Goal: Task Accomplishment & Management: Use online tool/utility

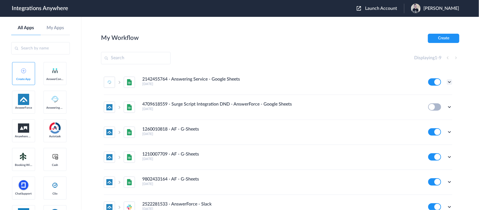
click at [446, 80] on icon at bounding box center [449, 82] width 6 height 6
click at [425, 96] on link "Edit" at bounding box center [426, 95] width 13 height 4
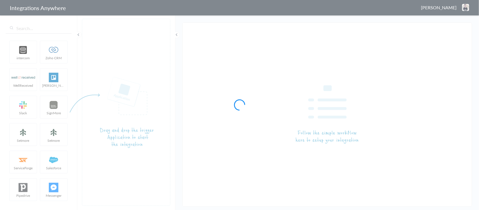
type input "2142455764 - Answering Service - Google Sheets"
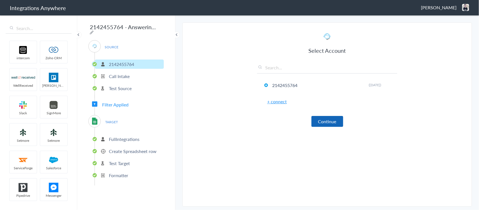
click at [321, 121] on button "Continue" at bounding box center [327, 121] width 32 height 11
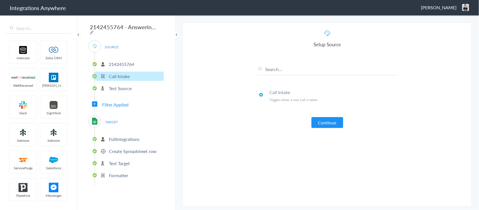
click at [321, 121] on button "Continue" at bounding box center [327, 122] width 32 height 11
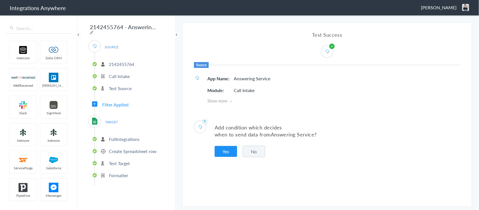
click at [257, 152] on button "No" at bounding box center [254, 151] width 22 height 11
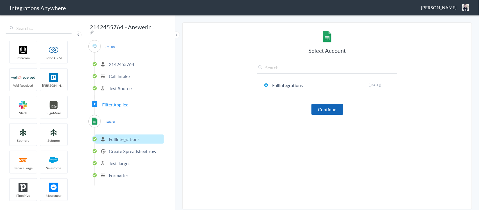
click at [329, 110] on button "Continue" at bounding box center [327, 109] width 32 height 11
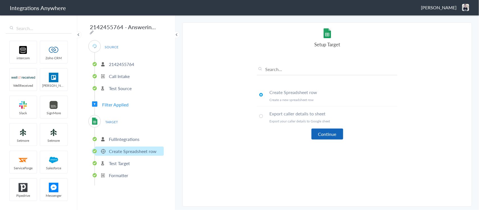
click at [330, 132] on button "Continue" at bounding box center [327, 133] width 32 height 11
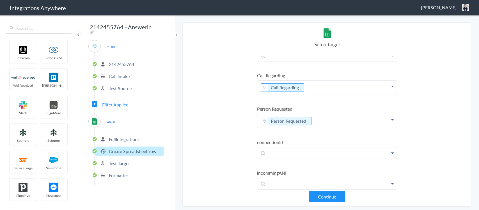
scroll to position [762, 0]
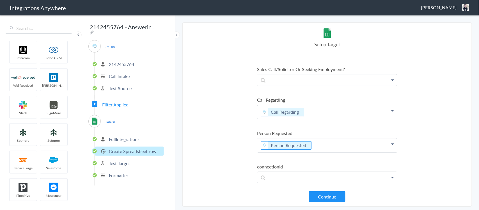
click at [132, 63] on p "2142455764" at bounding box center [121, 64] width 25 height 6
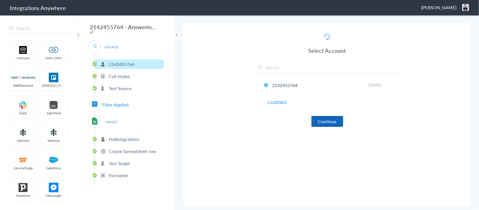
click at [318, 118] on button "Continue" at bounding box center [327, 121] width 32 height 11
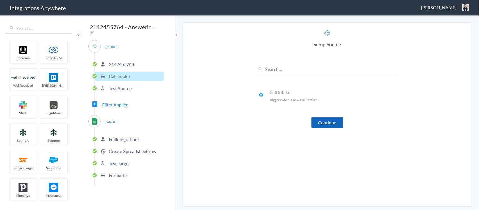
click at [324, 122] on button "Continue" at bounding box center [327, 122] width 32 height 11
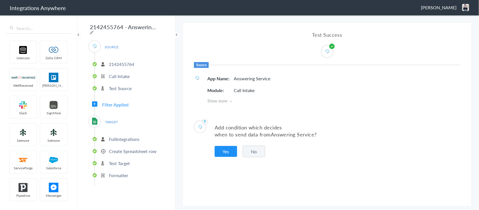
click at [252, 149] on button "No" at bounding box center [254, 151] width 22 height 11
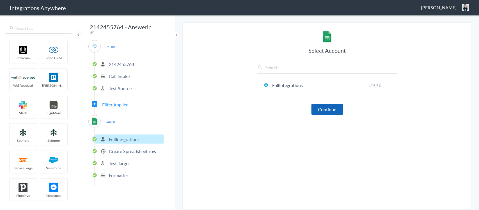
click at [318, 113] on button "Continue" at bounding box center [327, 109] width 32 height 11
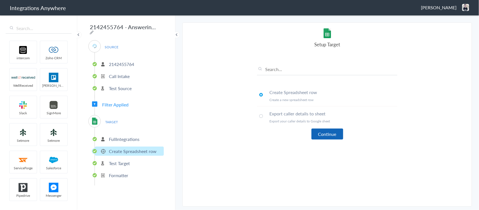
click at [322, 131] on button "Continue" at bounding box center [327, 133] width 32 height 11
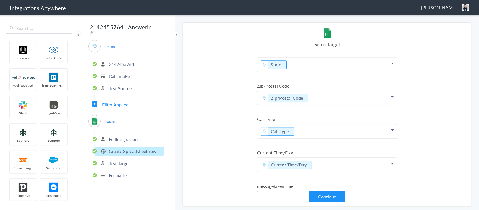
scroll to position [657, 0]
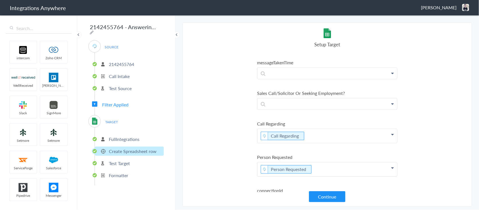
scroll to position [727, 0]
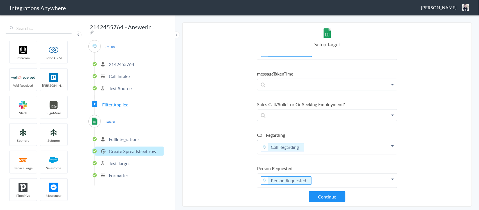
click at [123, 160] on p "Test Target" at bounding box center [119, 163] width 21 height 6
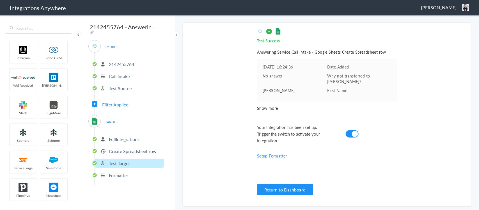
click at [122, 63] on p "2142455764" at bounding box center [121, 64] width 25 height 6
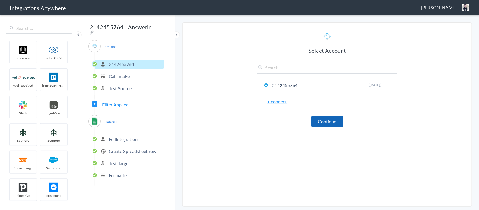
click at [324, 120] on button "Continue" at bounding box center [327, 121] width 32 height 11
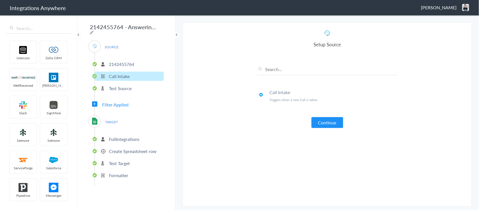
click at [324, 120] on button "Continue" at bounding box center [327, 122] width 32 height 11
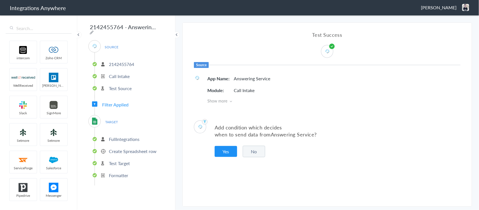
click at [257, 151] on button "No" at bounding box center [254, 151] width 22 height 11
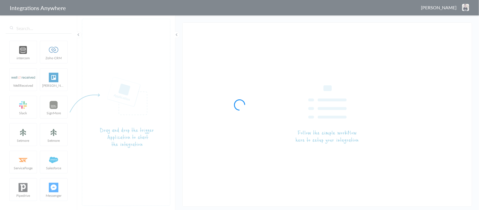
type input "2142455764 - Answering Service - Google Sheets"
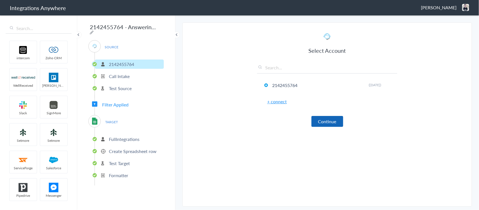
click at [327, 121] on button "Continue" at bounding box center [327, 121] width 32 height 11
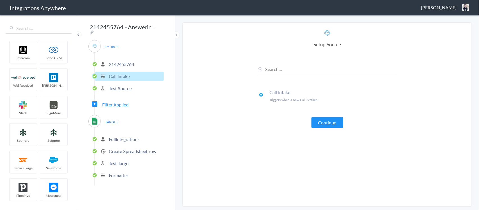
click at [327, 121] on button "Continue" at bounding box center [327, 122] width 32 height 11
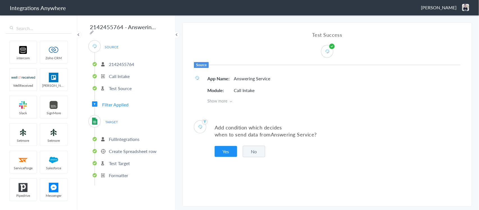
click at [247, 148] on button "No" at bounding box center [254, 151] width 22 height 11
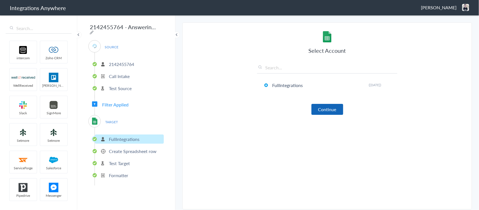
click at [321, 110] on button "Continue" at bounding box center [327, 109] width 32 height 11
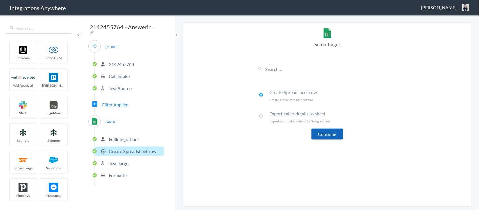
click at [323, 134] on button "Continue" at bounding box center [327, 133] width 32 height 11
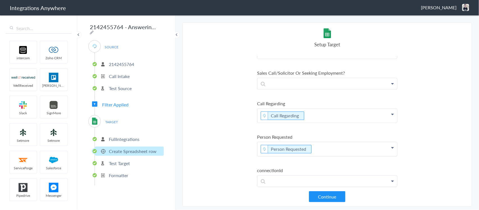
scroll to position [771, 0]
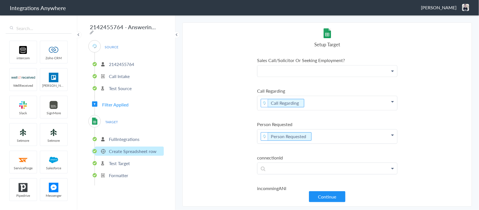
click at [313, 72] on p at bounding box center [327, 70] width 140 height 11
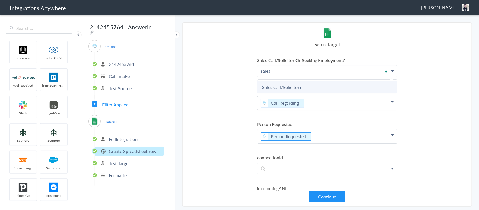
click at [294, 86] on link "Sales Call/Solicitor?" at bounding box center [327, 87] width 140 height 12
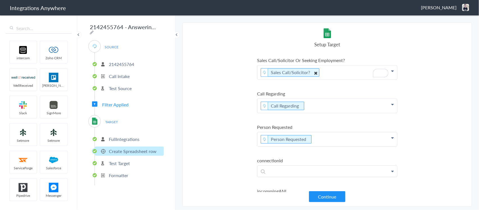
click at [315, 71] on icon "To enrich screen reader interactions, please activate Accessibility in Grammarl…" at bounding box center [315, 72] width 6 height 7
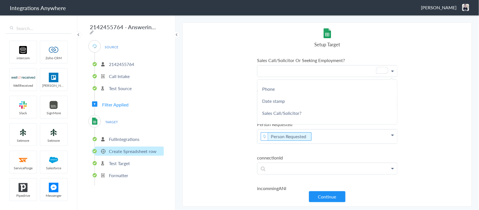
scroll to position [70, 0]
click at [232, 123] on section "Select Account 2142455764 Rename Delete ([DATE]) + connect Continue Setup Sourc…" at bounding box center [326, 114] width 289 height 184
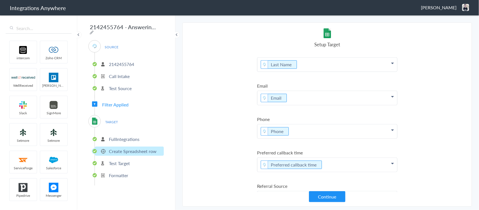
scroll to position [62, 0]
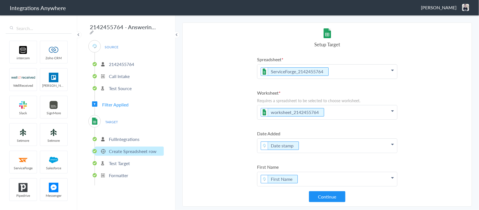
click at [121, 61] on p "2142455764" at bounding box center [121, 64] width 25 height 6
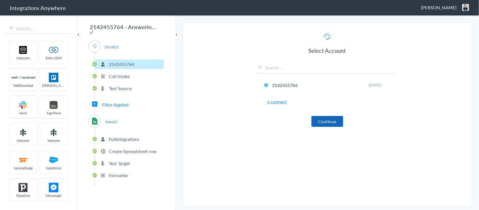
click at [327, 119] on button "Continue" at bounding box center [327, 121] width 32 height 11
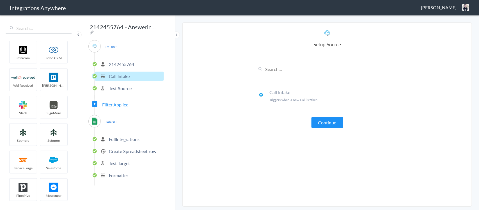
click at [327, 119] on button "Continue" at bounding box center [327, 122] width 32 height 11
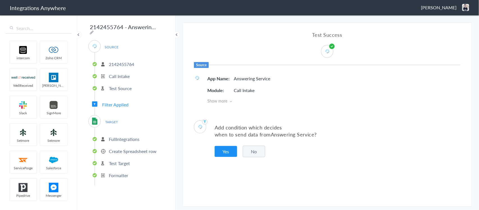
click at [255, 154] on button "No" at bounding box center [254, 151] width 22 height 11
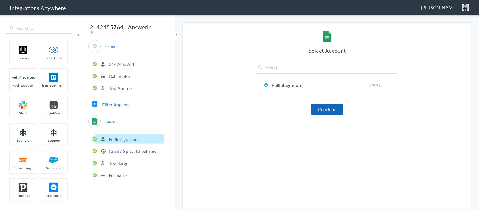
click at [323, 111] on button "Continue" at bounding box center [327, 109] width 32 height 11
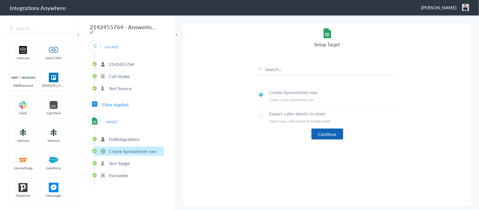
click at [325, 132] on button "Continue" at bounding box center [327, 133] width 32 height 11
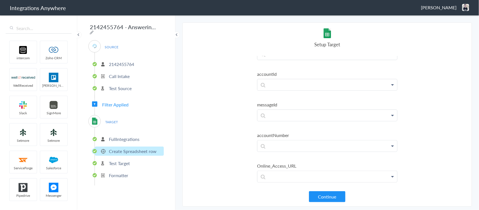
click at [121, 64] on p "2142455764" at bounding box center [121, 64] width 25 height 6
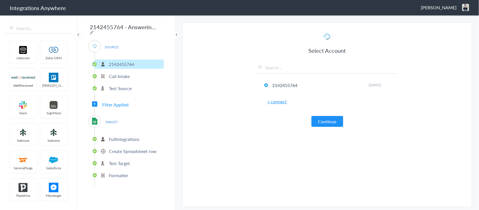
click at [334, 119] on button "Continue" at bounding box center [327, 121] width 32 height 11
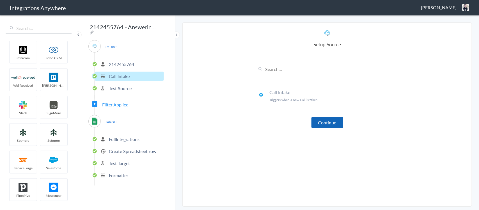
click at [331, 124] on button "Continue" at bounding box center [327, 122] width 32 height 11
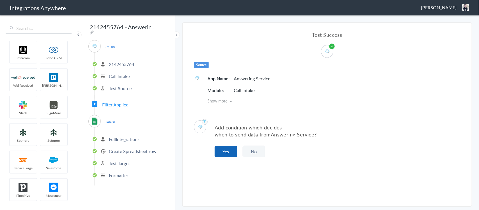
click at [224, 151] on button "Yes" at bounding box center [225, 151] width 22 height 11
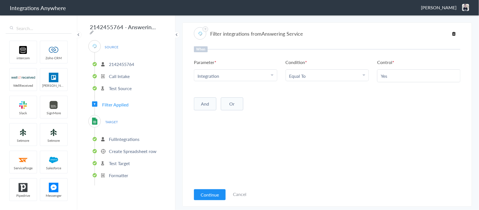
click at [239, 194] on link "Cancel" at bounding box center [239, 194] width 13 height 6
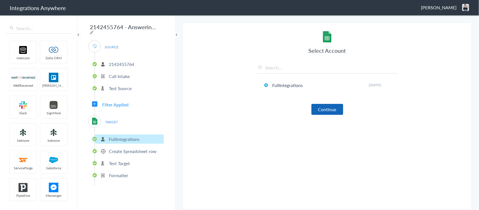
click at [322, 114] on button "Continue" at bounding box center [327, 109] width 32 height 11
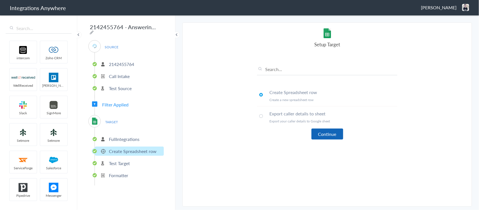
click at [323, 133] on button "Continue" at bounding box center [327, 133] width 32 height 11
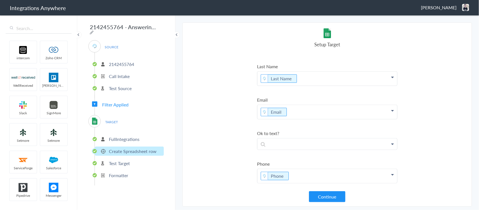
scroll to position [140, 0]
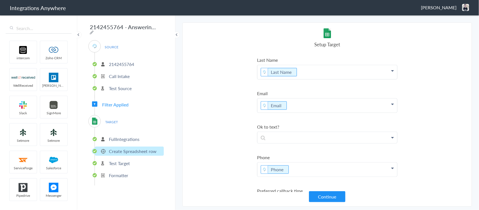
click at [391, 137] on icon at bounding box center [392, 137] width 3 height 4
click at [278, 138] on p at bounding box center [327, 137] width 140 height 11
click at [279, 151] on link "Ok to text?" at bounding box center [327, 153] width 140 height 12
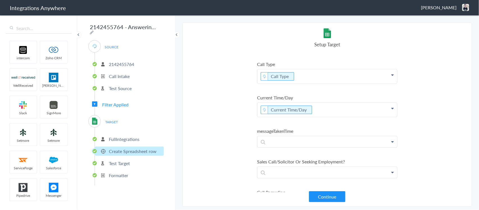
scroll to position [736, 0]
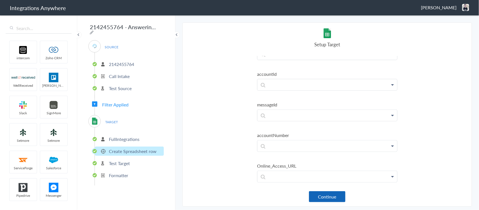
click at [328, 198] on button "Continue" at bounding box center [327, 196] width 36 height 11
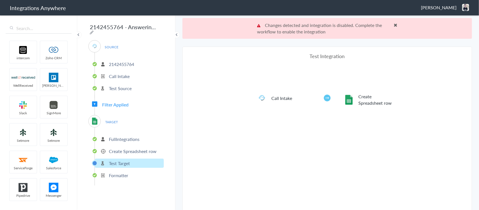
click at [120, 148] on p "Create Spreadsheet row" at bounding box center [133, 151] width 48 height 6
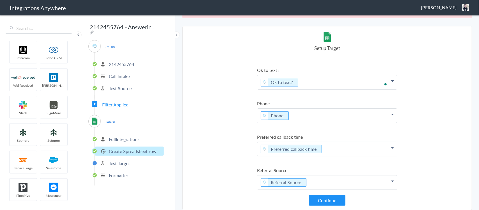
scroll to position [200, 0]
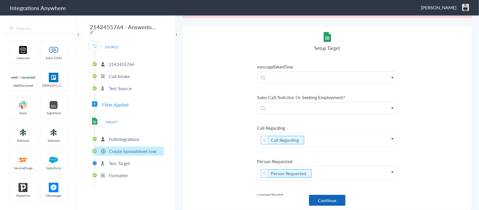
click at [317, 198] on button "Continue" at bounding box center [327, 200] width 36 height 11
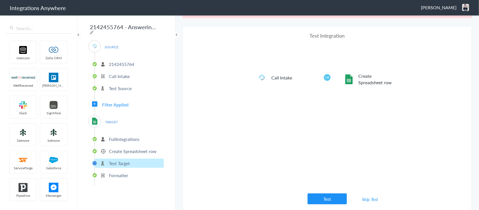
click at [116, 150] on p "Create Spreadsheet row" at bounding box center [133, 151] width 48 height 6
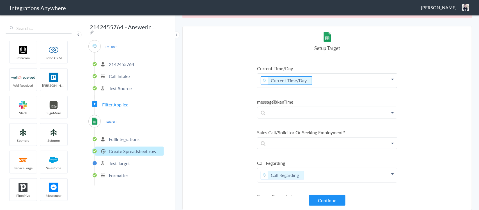
click at [124, 63] on p "2142455764" at bounding box center [121, 64] width 25 height 6
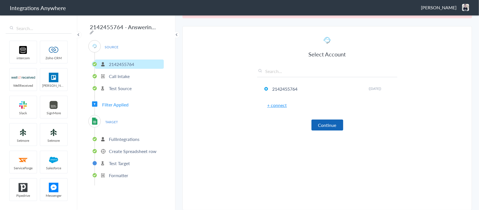
click at [319, 123] on button "Continue" at bounding box center [327, 124] width 32 height 11
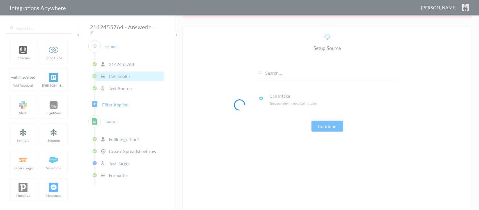
click at [318, 123] on div at bounding box center [239, 105] width 479 height 210
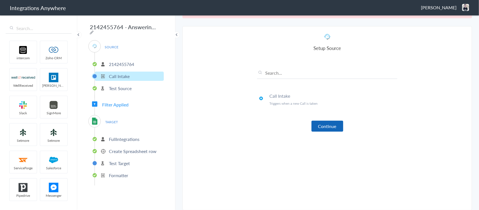
click at [319, 123] on button "Continue" at bounding box center [327, 126] width 32 height 11
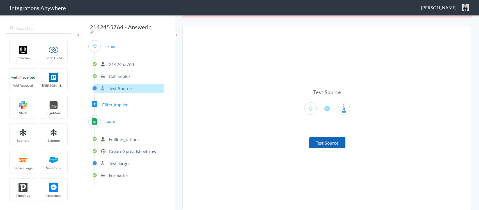
click at [322, 143] on button "Test Source" at bounding box center [327, 142] width 36 height 11
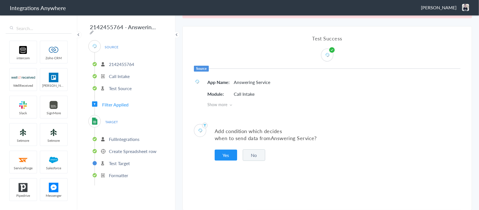
click at [251, 151] on button "No" at bounding box center [254, 154] width 22 height 11
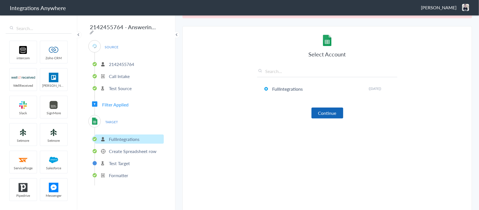
click at [321, 114] on button "Continue" at bounding box center [327, 112] width 32 height 11
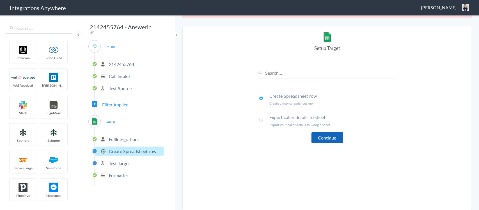
click at [317, 137] on button "Continue" at bounding box center [327, 137] width 32 height 11
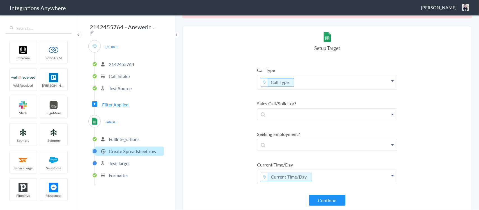
click at [391, 112] on icon at bounding box center [392, 114] width 3 height 4
click at [279, 111] on p at bounding box center [327, 113] width 140 height 11
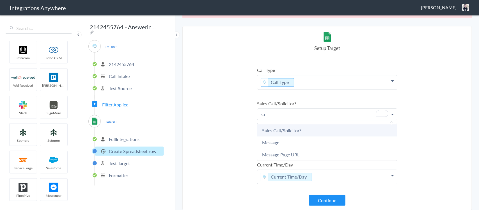
click at [280, 130] on link "Sales Call/Solicitor?" at bounding box center [327, 130] width 140 height 12
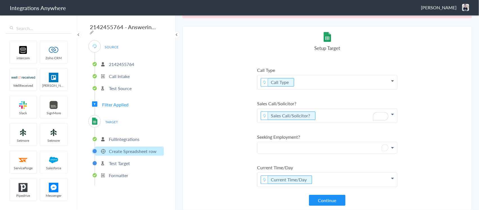
click at [303, 149] on p "To enrich screen reader interactions, please activate Accessibility in Grammarl…" at bounding box center [327, 147] width 140 height 11
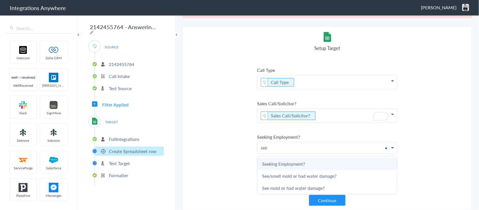
click at [292, 161] on link "Seeking Employment?" at bounding box center [327, 164] width 140 height 12
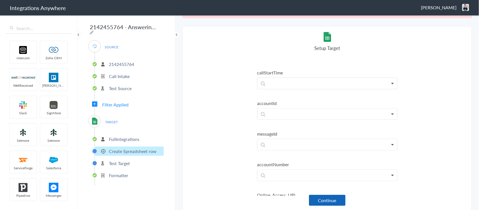
click at [317, 198] on button "Continue" at bounding box center [327, 200] width 36 height 11
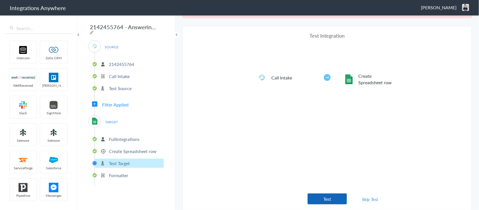
click at [314, 195] on button "Test" at bounding box center [326, 198] width 39 height 11
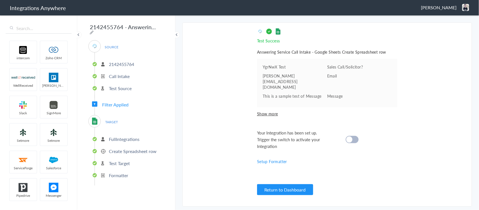
click at [354, 136] on div at bounding box center [351, 139] width 13 height 7
click at [295, 189] on button "Return to Dashboard" at bounding box center [285, 189] width 56 height 11
